Goal: Find specific page/section

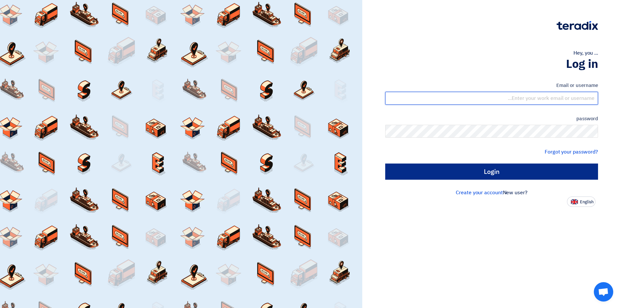
type input "[EMAIL_ADDRESS][DOMAIN_NAME]"
click at [459, 174] on input "Login" at bounding box center [491, 172] width 213 height 16
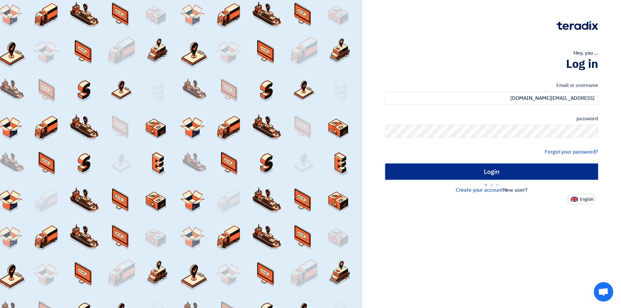
type input "Sign in"
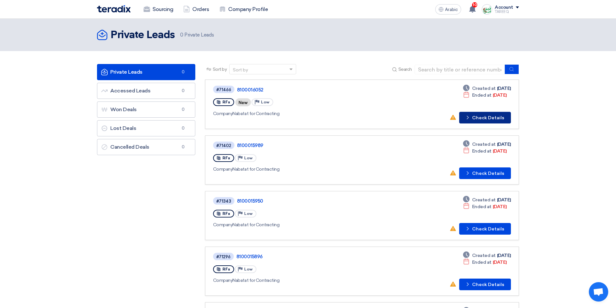
click at [496, 120] on font "Check Details" at bounding box center [488, 117] width 32 height 5
